Goal: Use online tool/utility

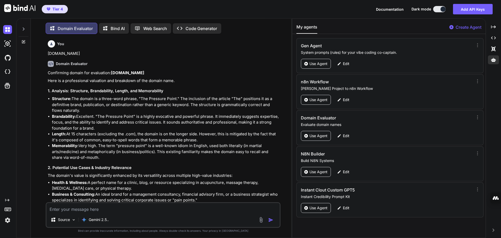
scroll to position [6144, 0]
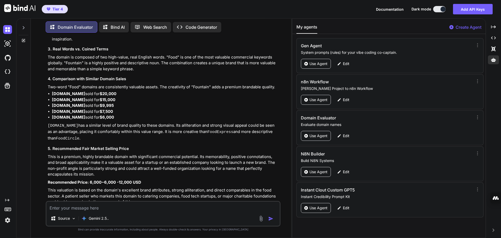
click at [71, 210] on textarea at bounding box center [162, 206] width 233 height 9
paste textarea "[DOMAIN_NAME]"
type textarea "[DOMAIN_NAME]"
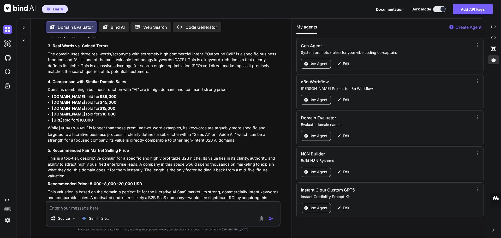
scroll to position [6511, 0]
click at [72, 209] on textarea at bounding box center [162, 206] width 233 height 9
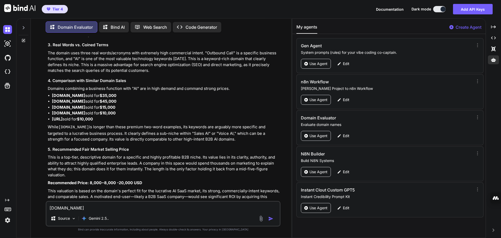
type textarea "[DOMAIN_NAME]"
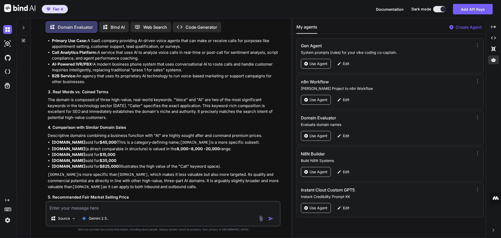
scroll to position [6882, 0]
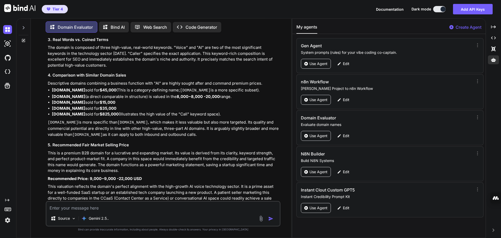
click at [80, 209] on textarea at bounding box center [162, 206] width 233 height 9
click at [80, 208] on textarea at bounding box center [162, 206] width 233 height 9
type textarea "[DOMAIN_NAME]"
click at [270, 219] on img "button" at bounding box center [270, 218] width 5 height 5
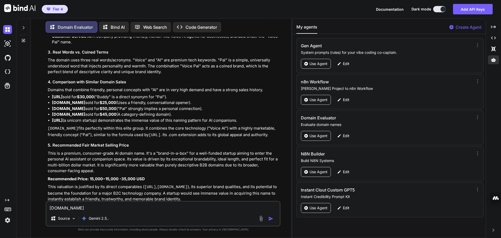
scroll to position [7235, 0]
